Goal: Task Accomplishment & Management: Use online tool/utility

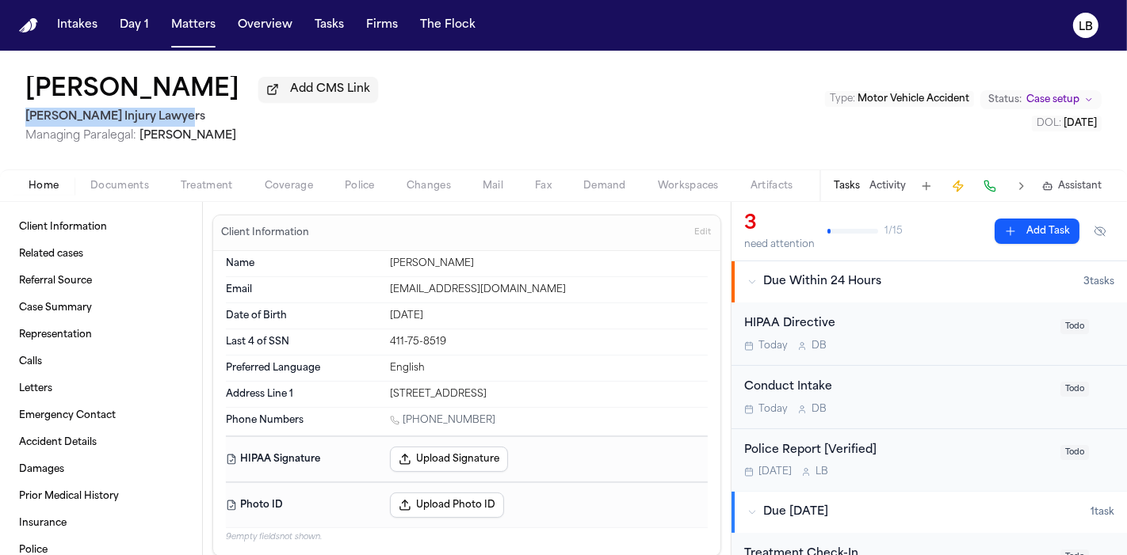
drag, startPoint x: 24, startPoint y: 113, endPoint x: 157, endPoint y: 118, distance: 133.2
click at [185, 114] on div "Felecia Ellis Add CMS Link George Sink Injury Lawyers Managing Paralegal: Jessi…" at bounding box center [563, 110] width 1127 height 119
copy h2 "[PERSON_NAME] Injury Lawyers"
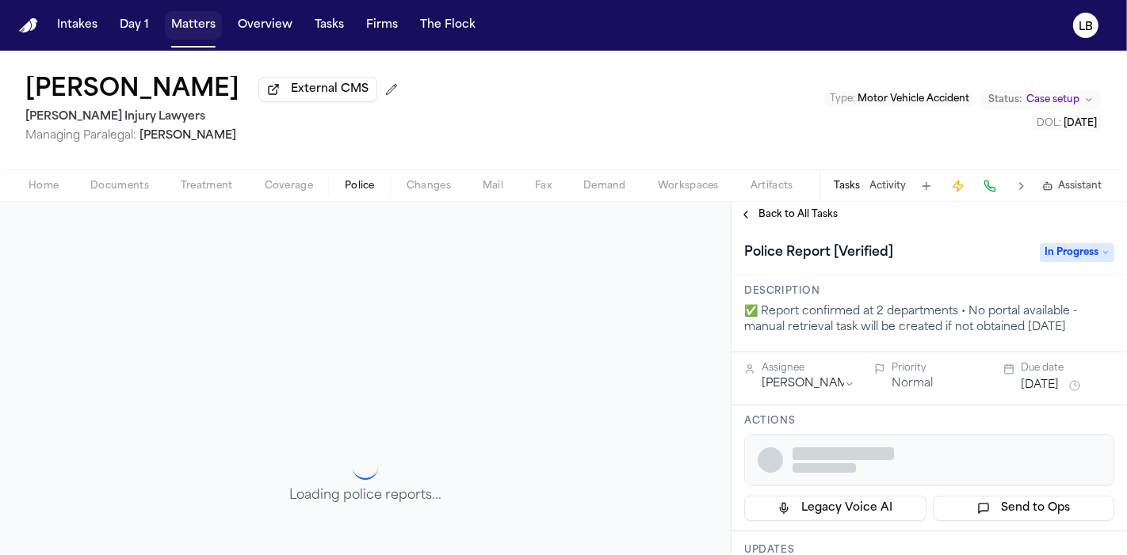
click at [193, 21] on button "Matters" at bounding box center [193, 25] width 57 height 29
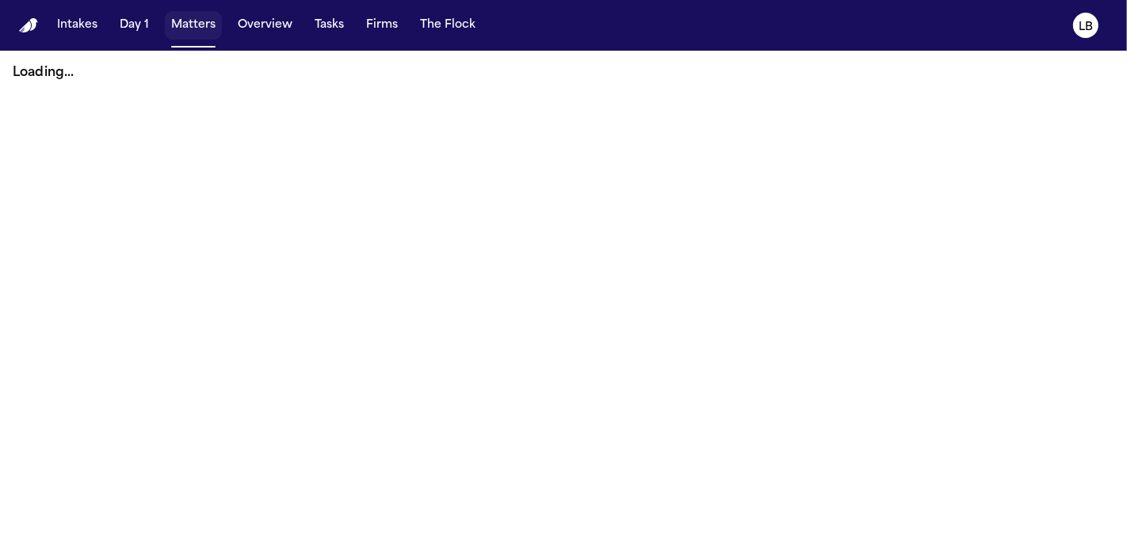
click at [194, 19] on button "Matters" at bounding box center [193, 25] width 57 height 29
click at [182, 17] on button "Matters" at bounding box center [193, 25] width 57 height 29
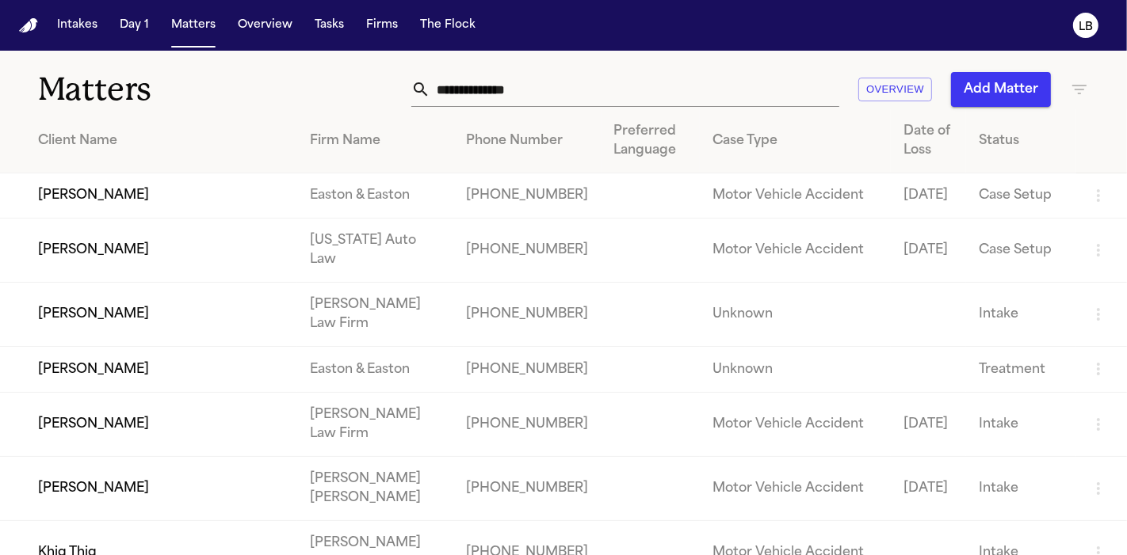
click at [536, 76] on input "text" at bounding box center [634, 89] width 409 height 35
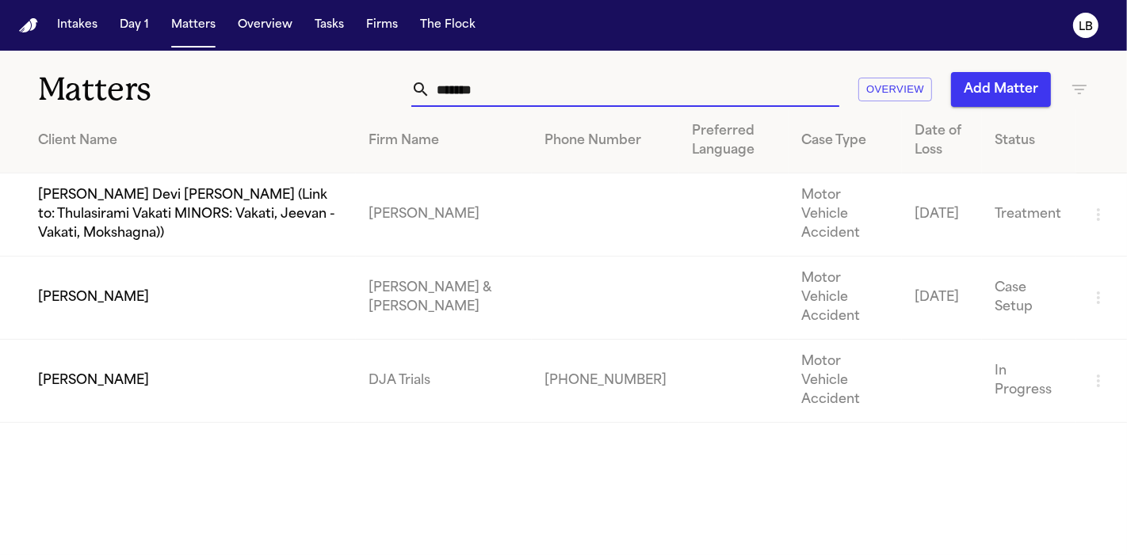
type input "******"
drag, startPoint x: 284, startPoint y: 296, endPoint x: 123, endPoint y: 273, distance: 162.6
click at [123, 273] on td "[PERSON_NAME]" at bounding box center [178, 298] width 356 height 83
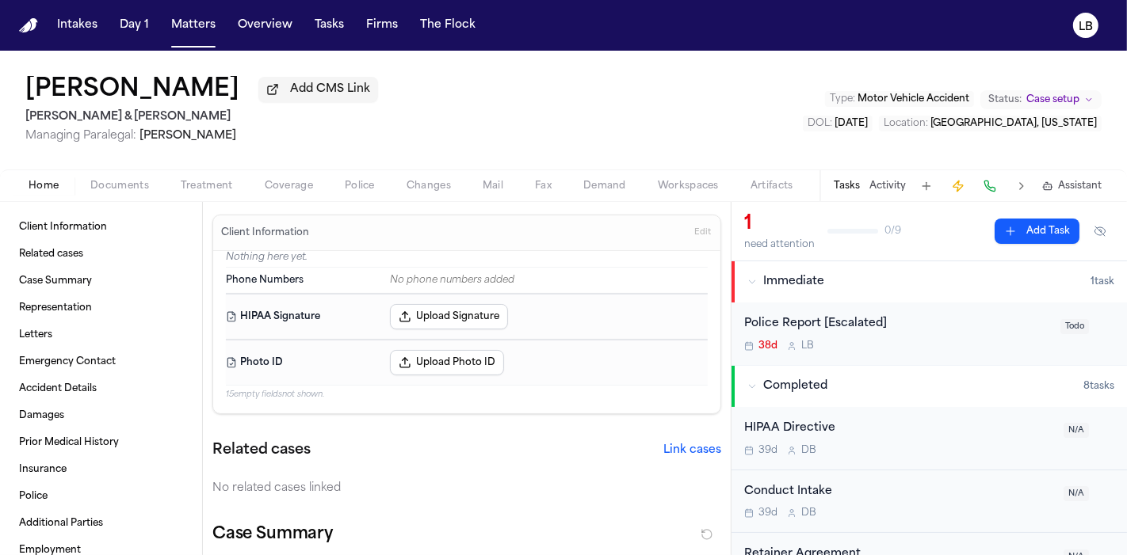
click at [482, 170] on div "Home Documents Treatment Coverage Police Changes Mail Fax Demand Workspaces Art…" at bounding box center [563, 186] width 1127 height 32
click at [491, 191] on span "Mail" at bounding box center [492, 186] width 21 height 13
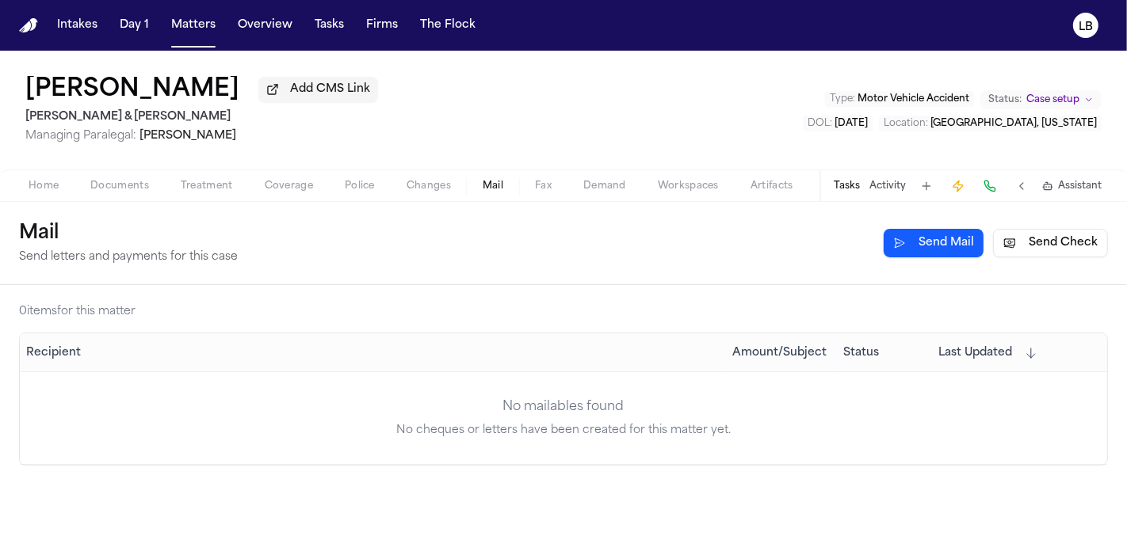
click at [1028, 252] on button "Send Check" at bounding box center [1050, 243] width 115 height 29
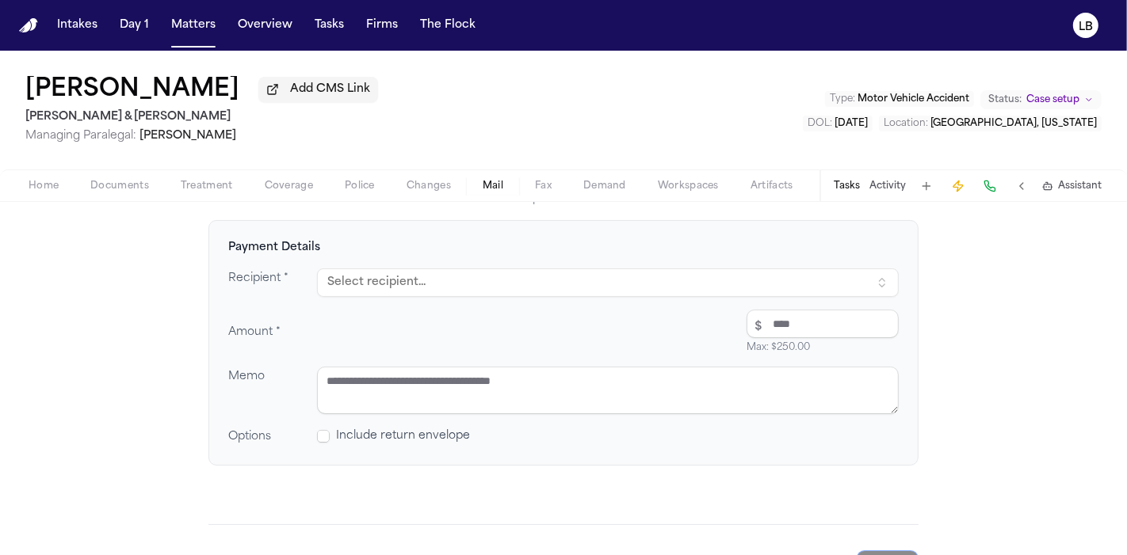
scroll to position [176, 0]
click at [407, 285] on button "Select recipient..." at bounding box center [608, 279] width 582 height 29
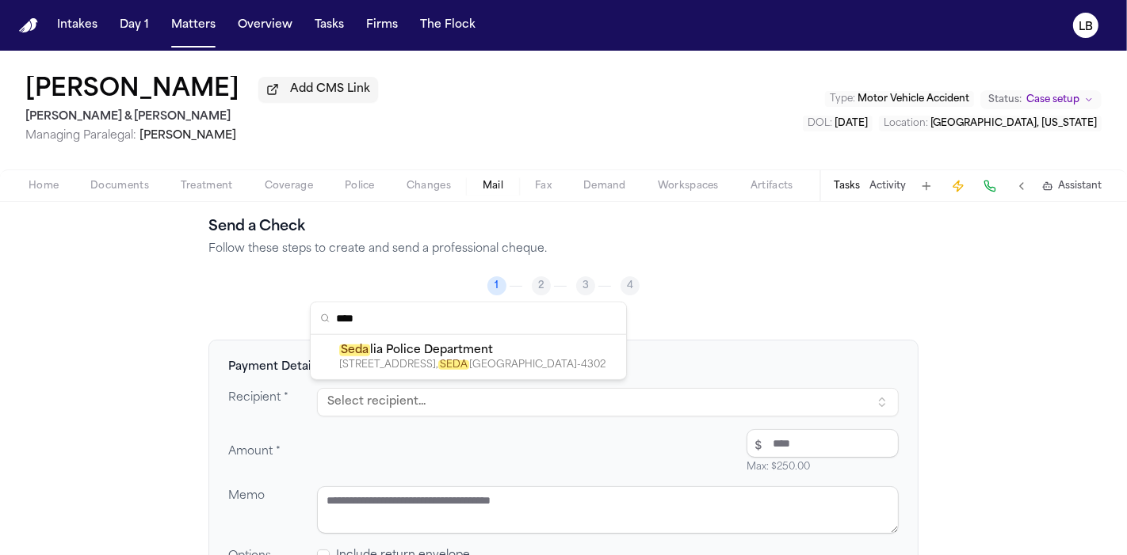
scroll to position [0, 0]
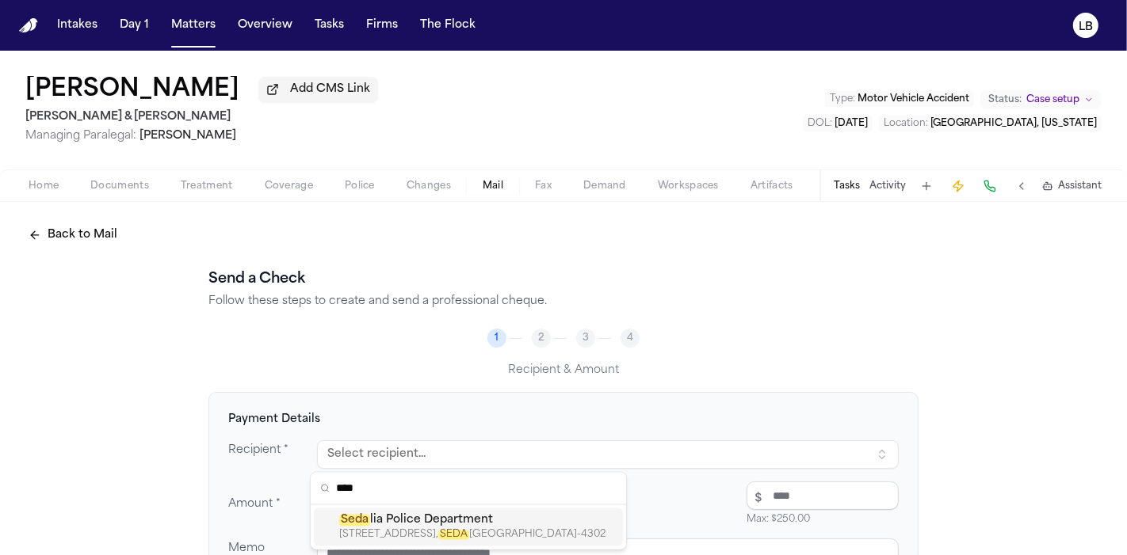
type input "****"
click at [521, 540] on div "[STREET_ADDRESS][PERSON_NAME]" at bounding box center [477, 535] width 277 height 13
type textarea "**********"
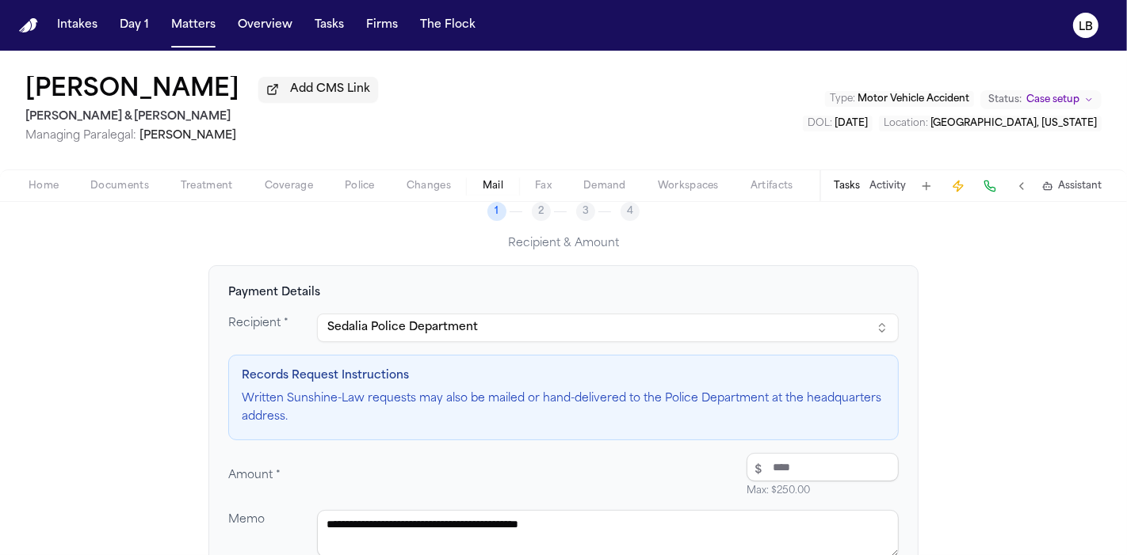
scroll to position [176, 0]
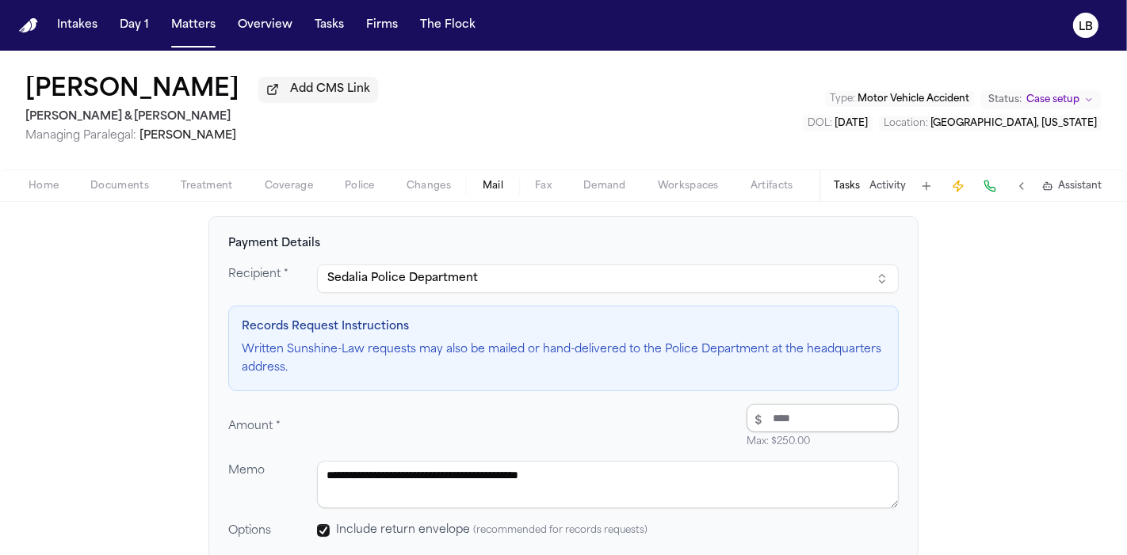
click at [788, 413] on input "number" at bounding box center [822, 418] width 152 height 29
type input "****"
click at [471, 390] on div "**********" at bounding box center [563, 403] width 670 height 276
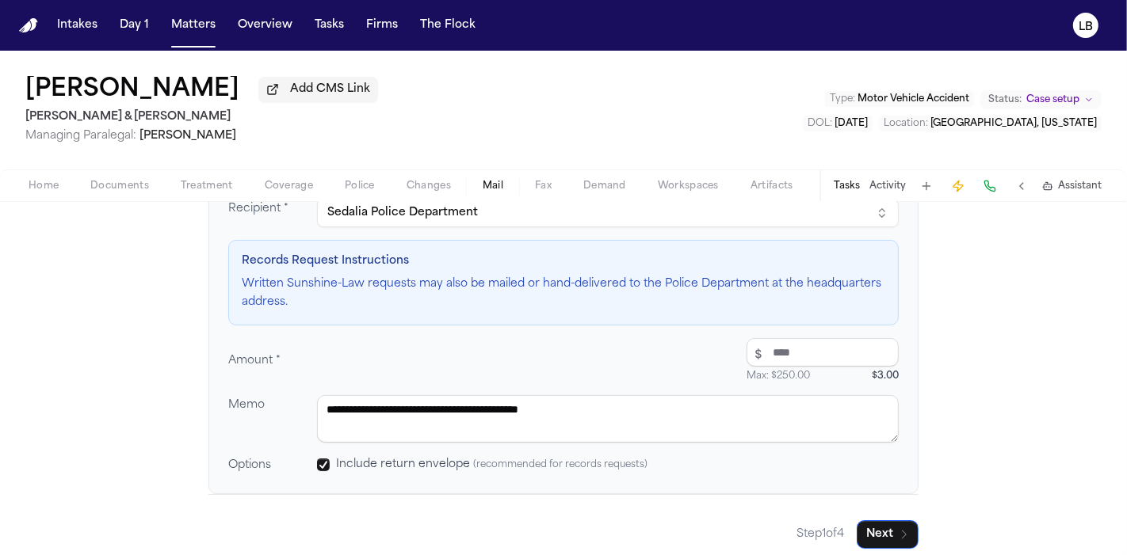
scroll to position [250, 0]
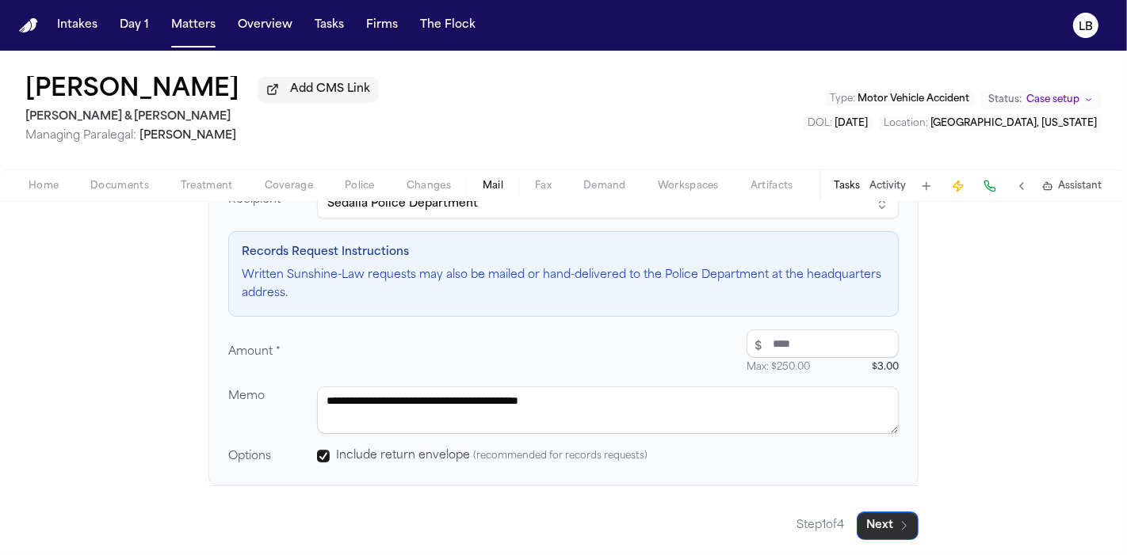
click at [886, 528] on button "Next" at bounding box center [887, 526] width 62 height 29
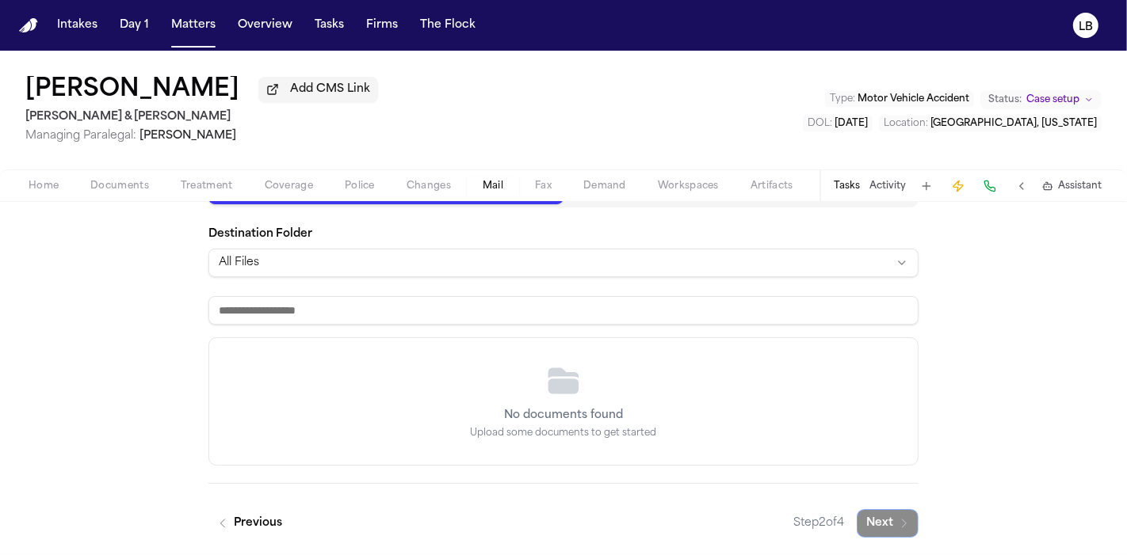
scroll to position [0, 0]
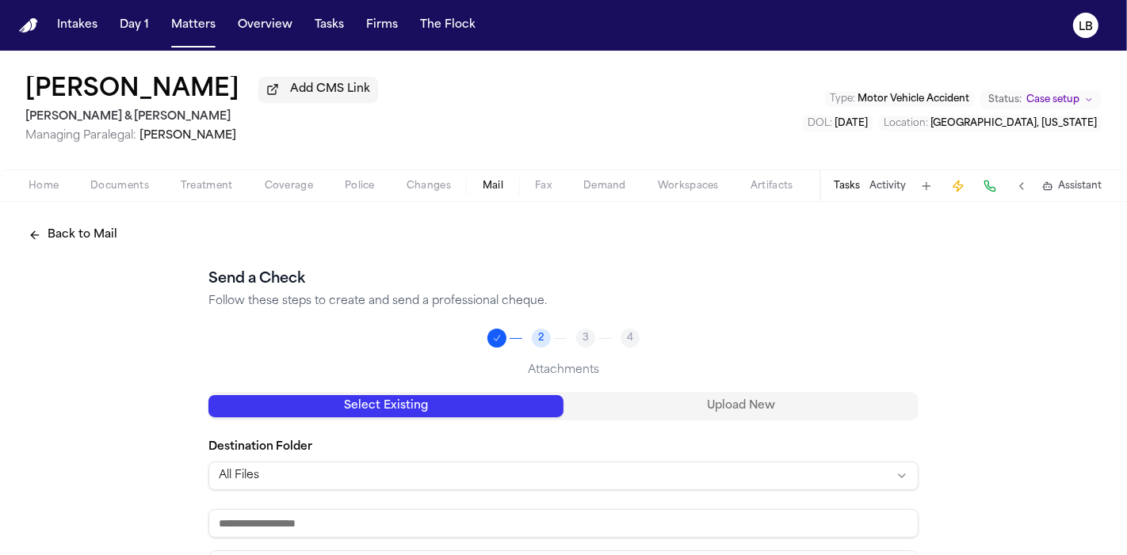
click at [738, 402] on button "Upload New" at bounding box center [740, 406] width 355 height 22
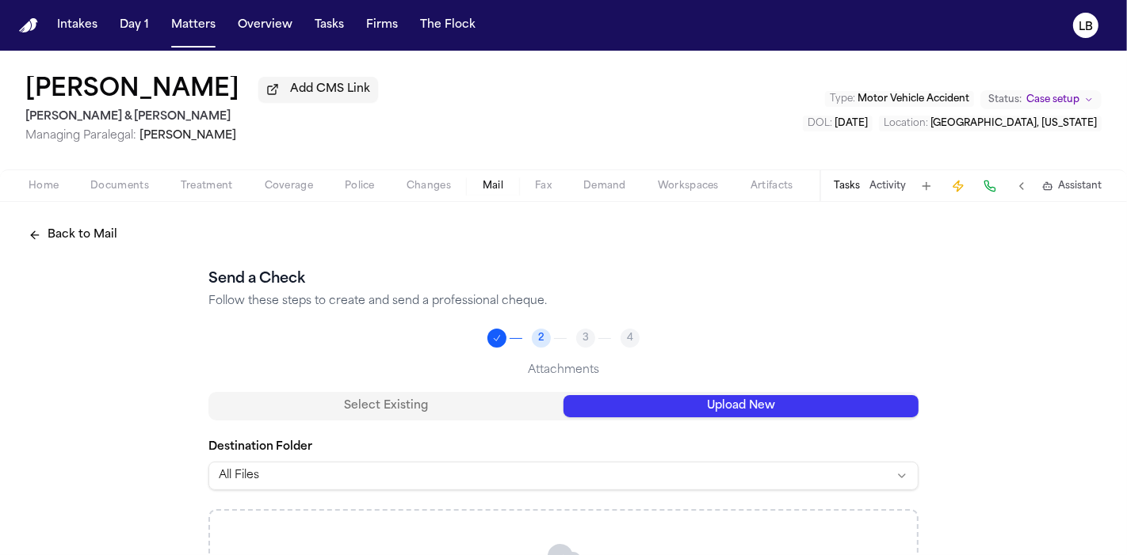
scroll to position [246, 0]
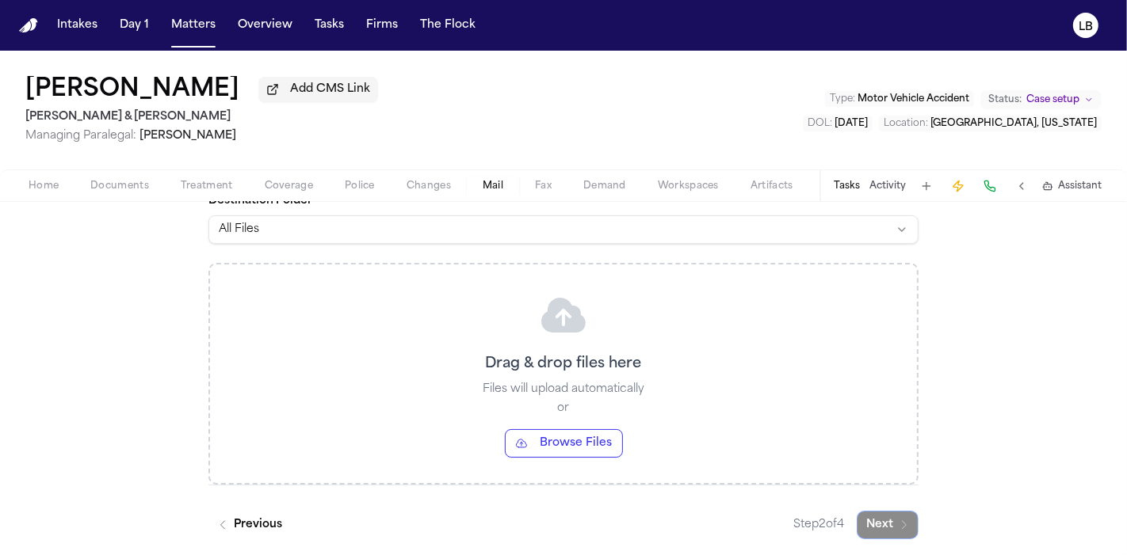
click at [556, 341] on div "Drag & drop files here Files will upload automatically or Browse Files" at bounding box center [563, 374] width 707 height 219
click at [589, 437] on button "Browse Files" at bounding box center [564, 443] width 118 height 29
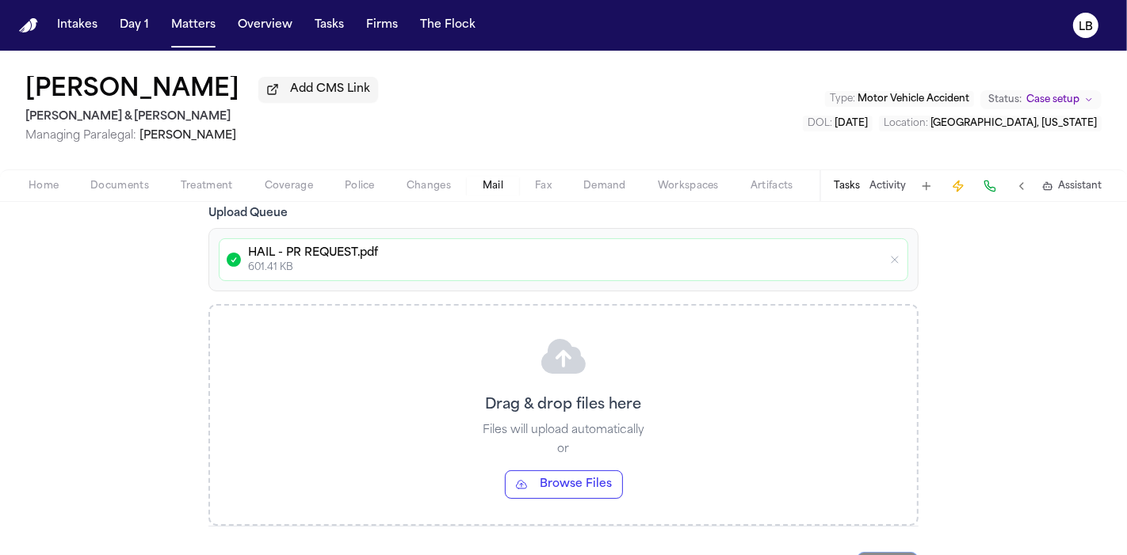
scroll to position [344, 0]
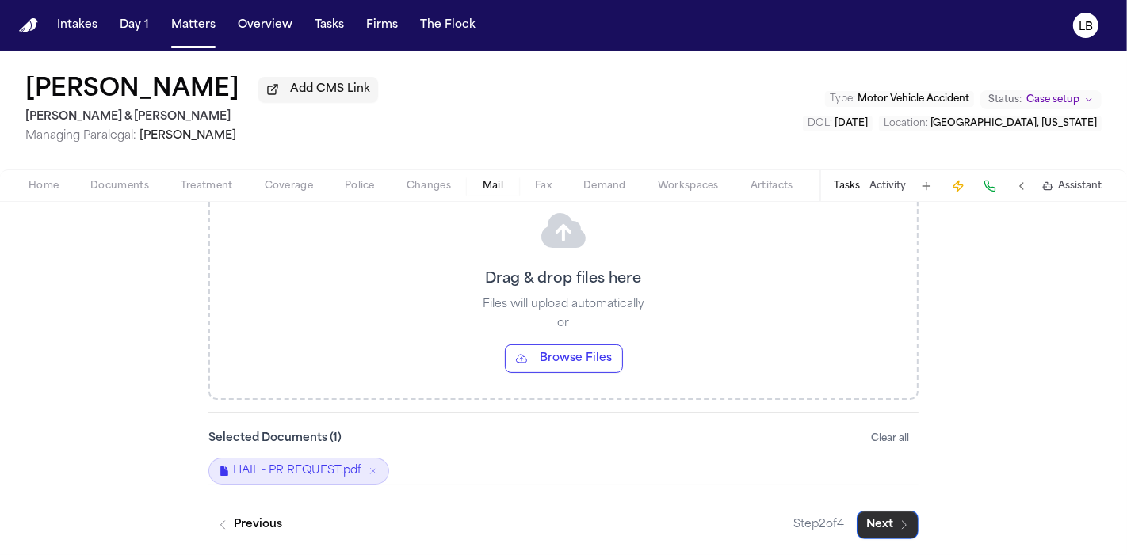
click at [903, 526] on icon "button" at bounding box center [904, 525] width 13 height 13
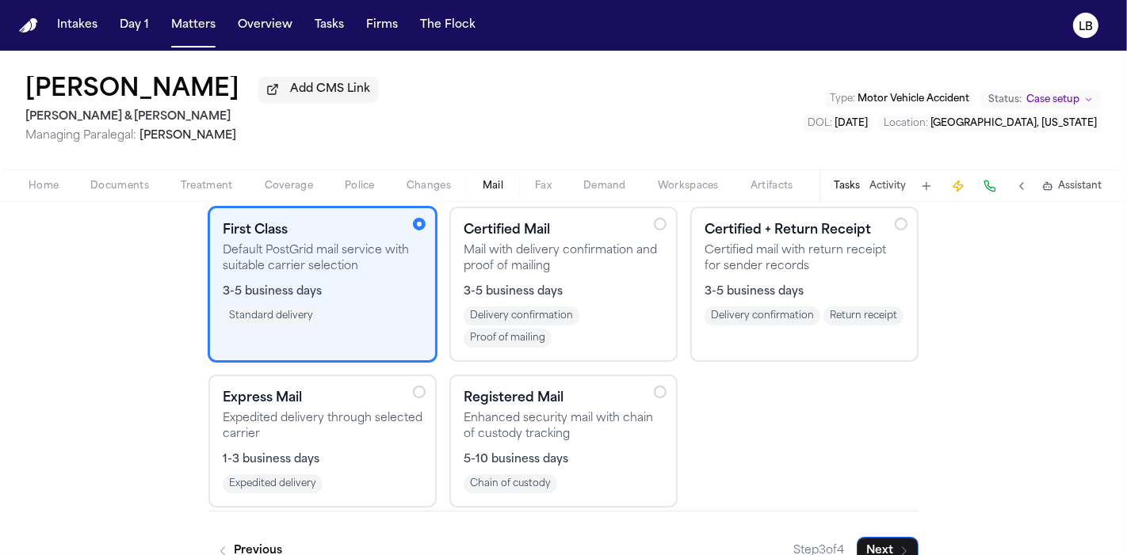
scroll to position [213, 0]
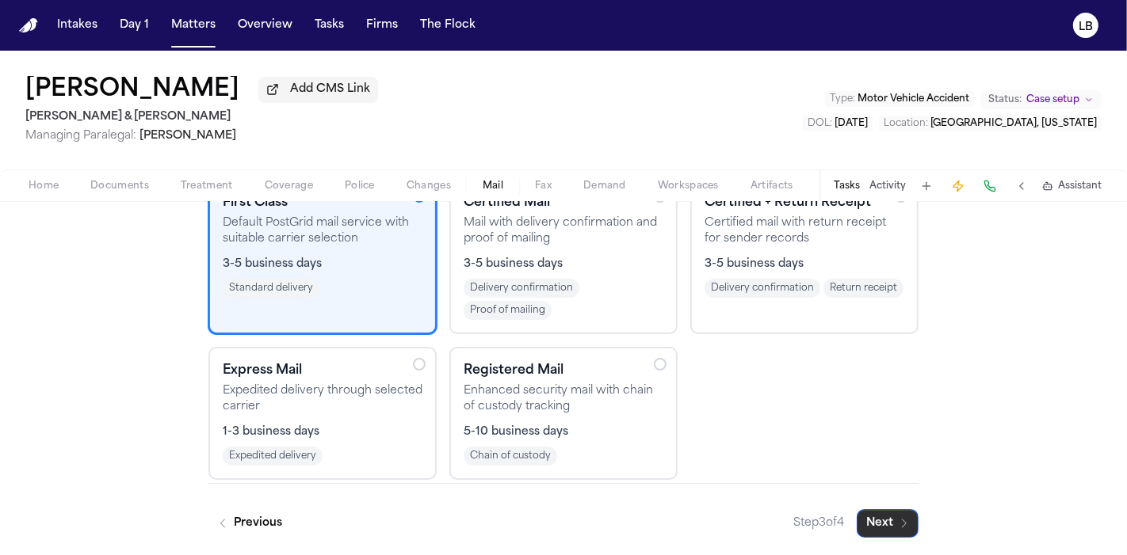
click at [889, 521] on button "Next" at bounding box center [887, 523] width 62 height 29
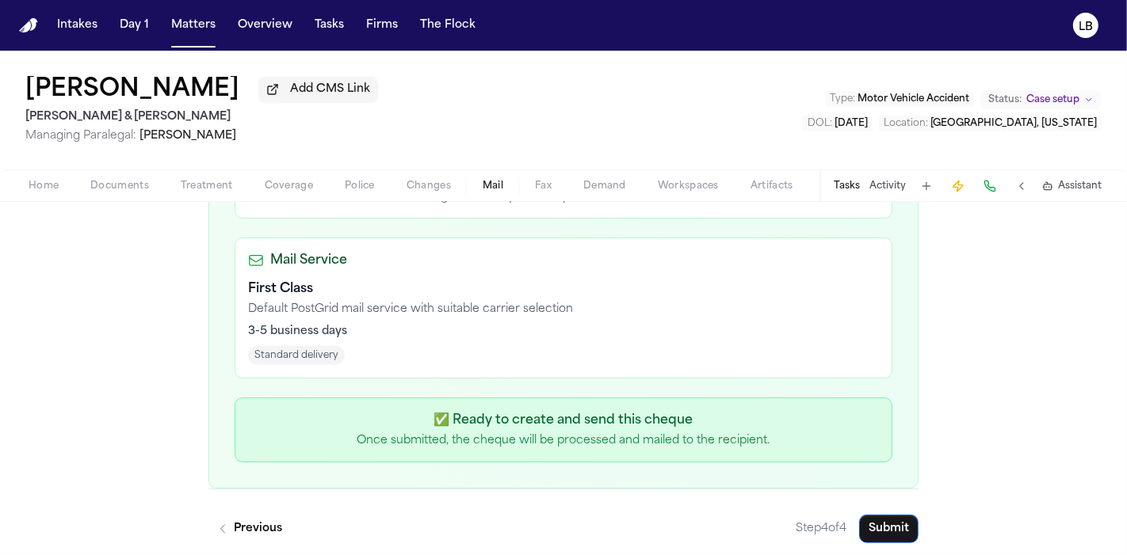
scroll to position [670, 0]
click at [889, 541] on div "Back to Mail Send a Check Follow these steps to create and send a professional …" at bounding box center [563, 46] width 1127 height 1028
click at [894, 531] on button "Submit" at bounding box center [888, 527] width 59 height 29
